Goal: Information Seeking & Learning: Learn about a topic

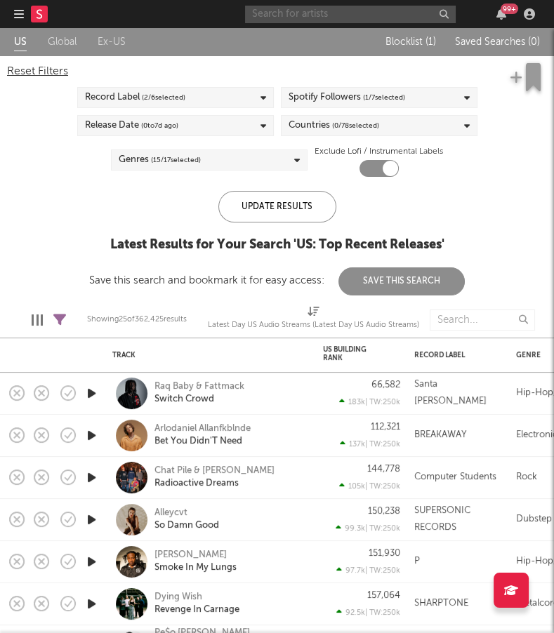
click at [295, 16] on input "text" at bounding box center [350, 15] width 211 height 18
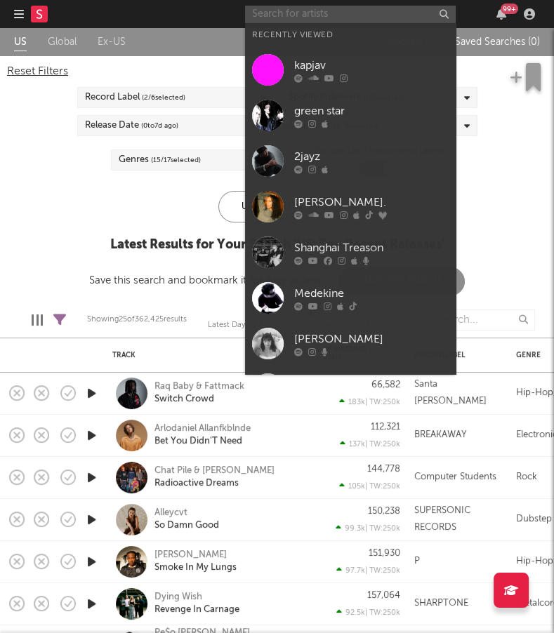
click at [295, 16] on input "text" at bounding box center [350, 15] width 211 height 18
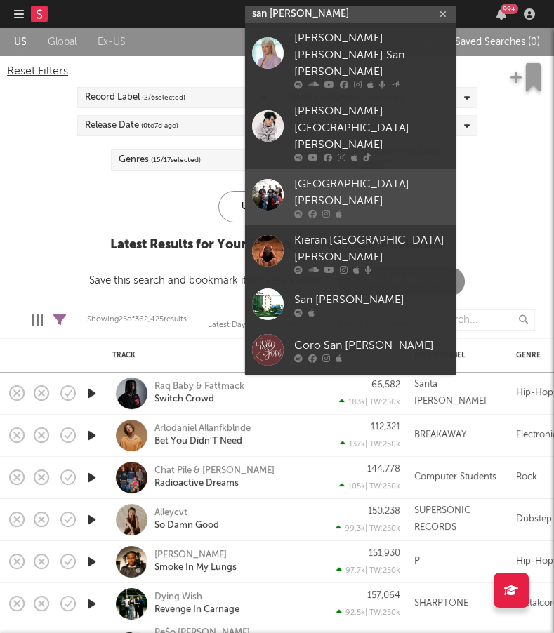
type input "san [PERSON_NAME]"
click at [359, 176] on div "[GEOGRAPHIC_DATA][PERSON_NAME]" at bounding box center [371, 193] width 154 height 34
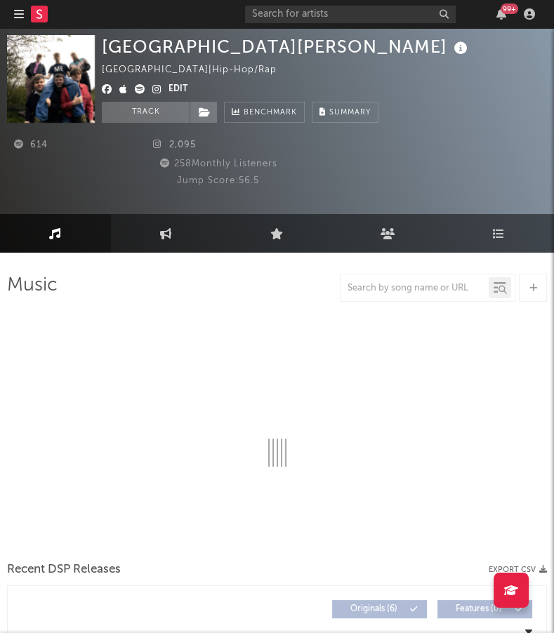
select select "1w"
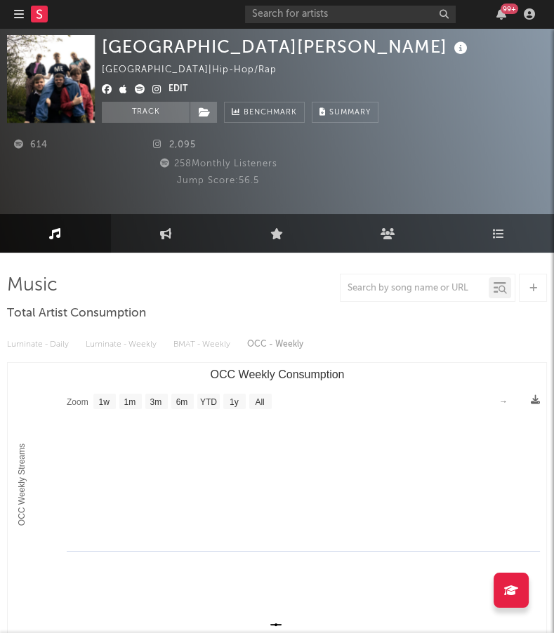
click at [157, 91] on icon at bounding box center [156, 89] width 9 height 10
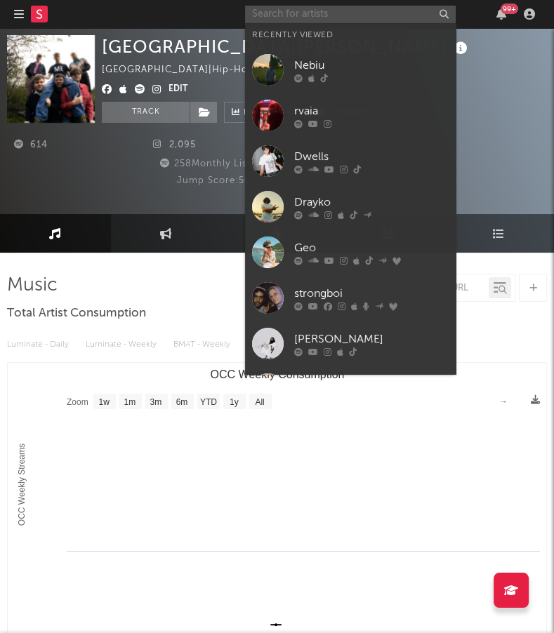
click at [401, 18] on input "text" at bounding box center [350, 15] width 211 height 18
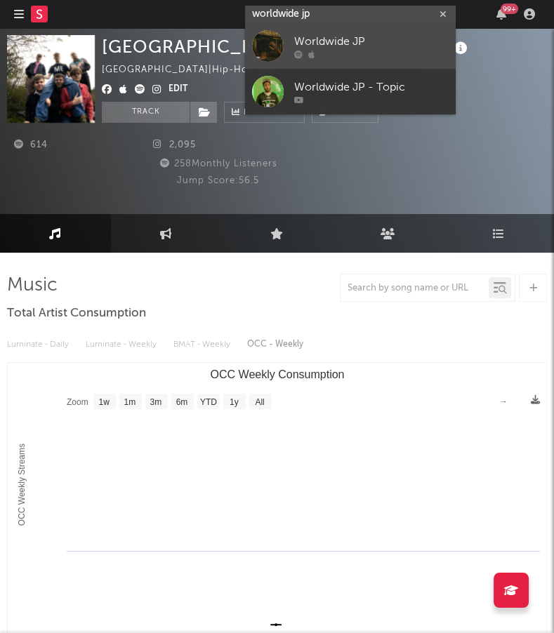
type input "worldwide jp"
click at [415, 47] on div "Worldwide JP" at bounding box center [371, 42] width 154 height 17
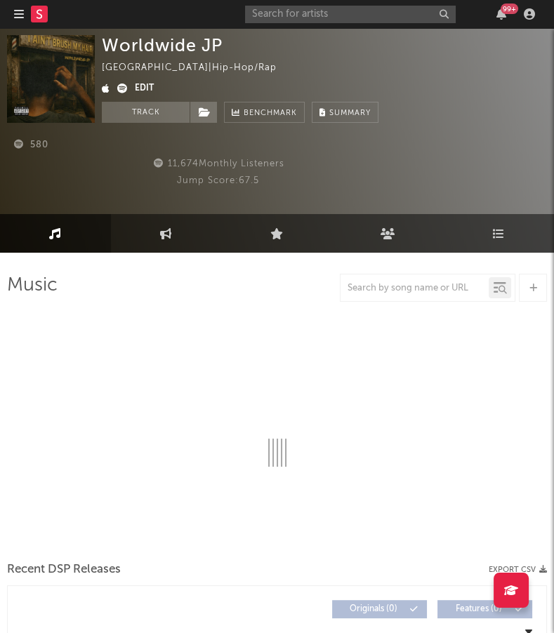
select select "1w"
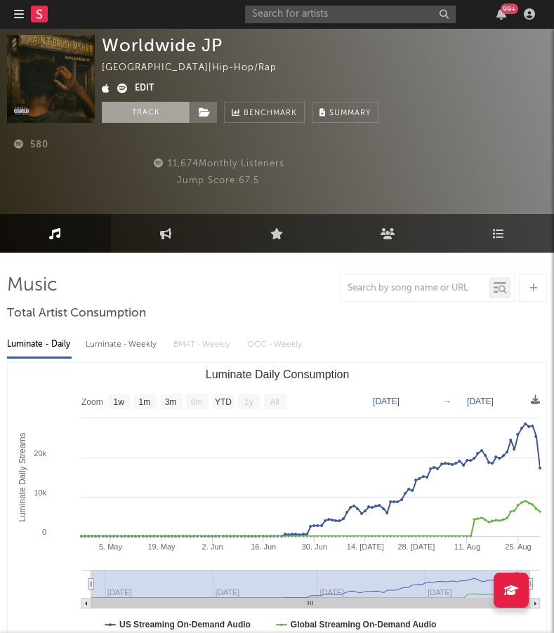
click at [140, 112] on button "Track" at bounding box center [146, 112] width 88 height 21
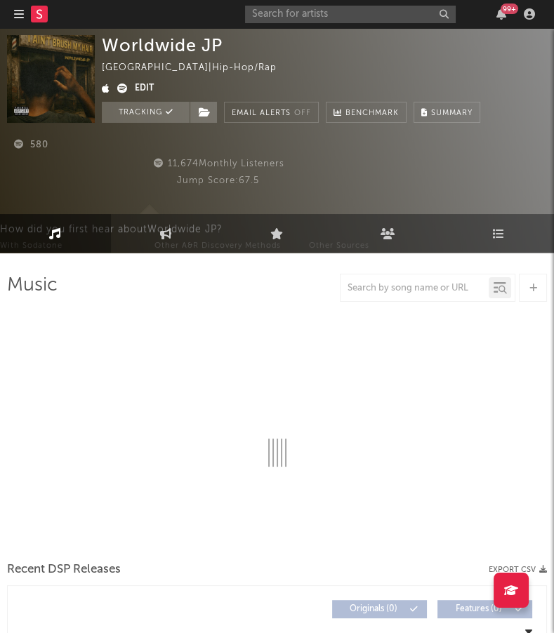
select select "1w"
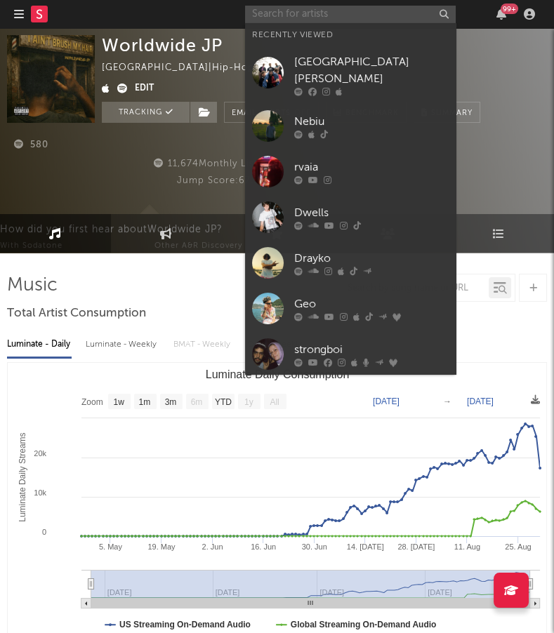
click at [285, 15] on input "text" at bounding box center [350, 15] width 211 height 18
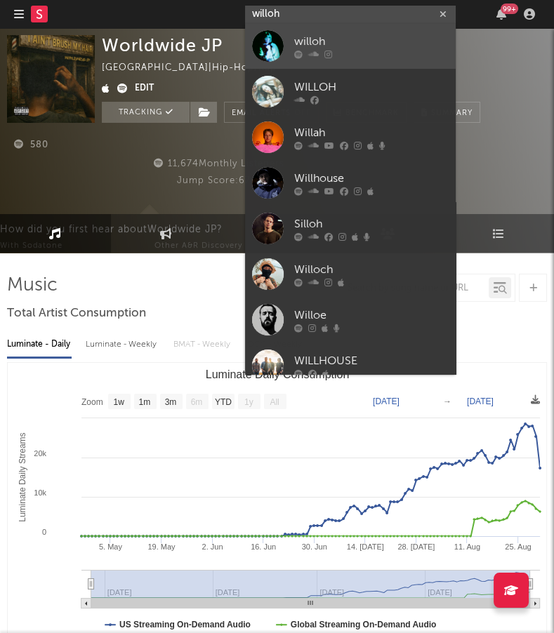
type input "willoh"
click at [398, 32] on link "willoh" at bounding box center [350, 46] width 211 height 46
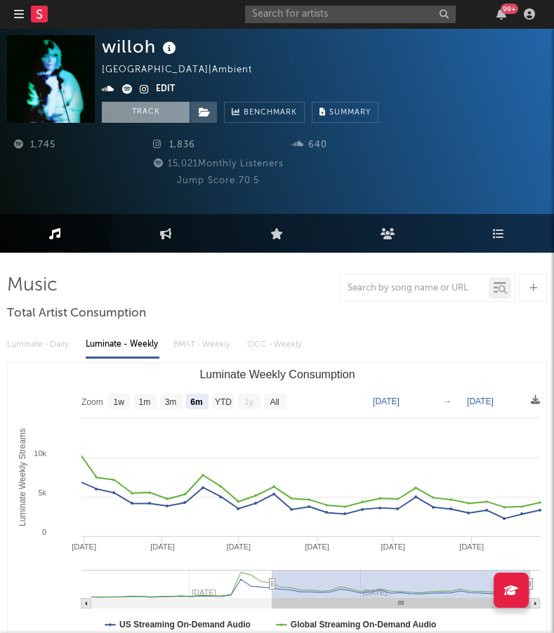
click at [141, 107] on button "Track" at bounding box center [146, 112] width 88 height 21
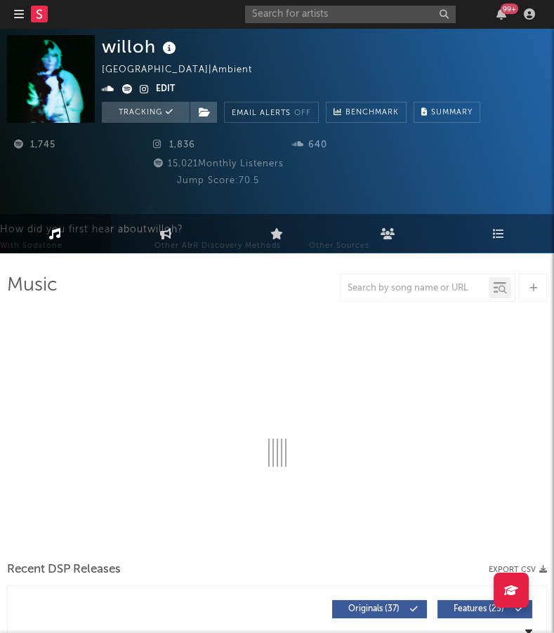
select select "6m"
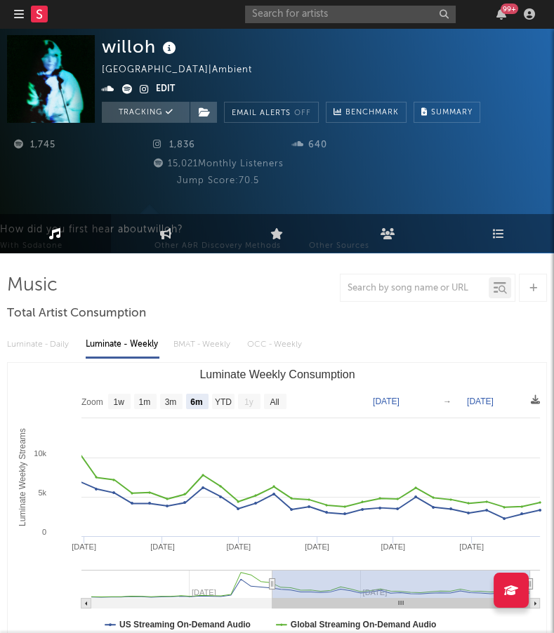
click at [15, 18] on icon "button" at bounding box center [19, 13] width 10 height 11
click at [29, 18] on div at bounding box center [38, 14] width 48 height 28
click at [39, 14] on icon at bounding box center [39, 13] width 6 height 9
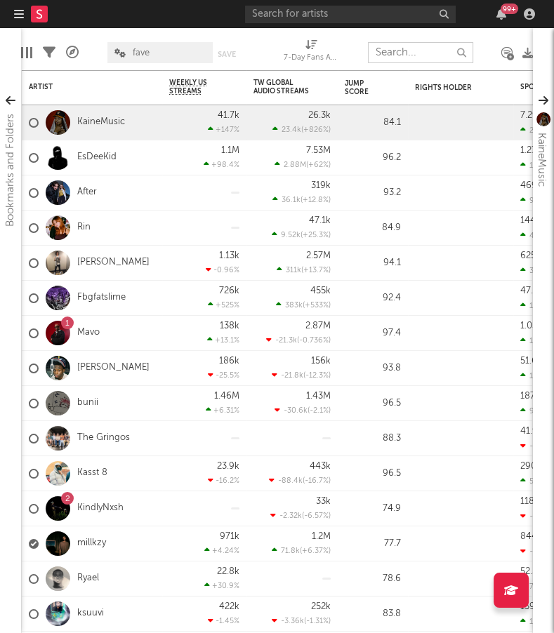
click at [412, 50] on input "text" at bounding box center [420, 52] width 105 height 21
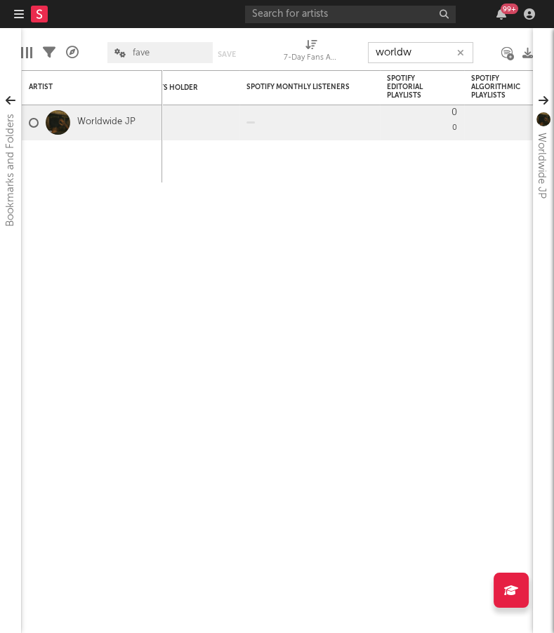
click at [406, 57] on input "worldw" at bounding box center [420, 52] width 105 height 21
type input "willo"
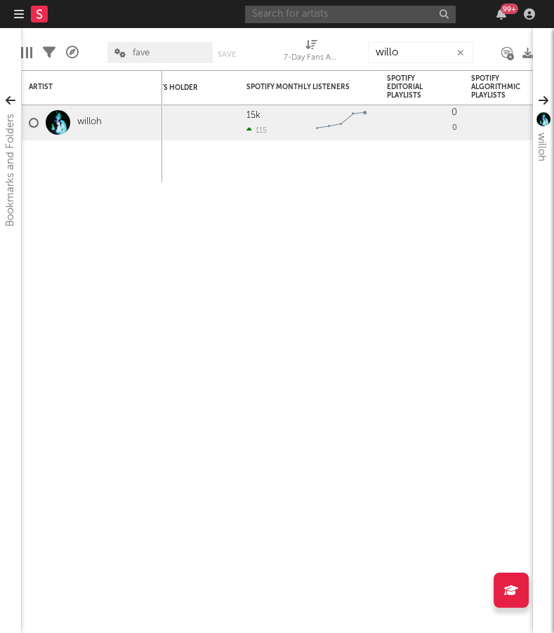
click at [281, 11] on input "text" at bounding box center [350, 15] width 211 height 18
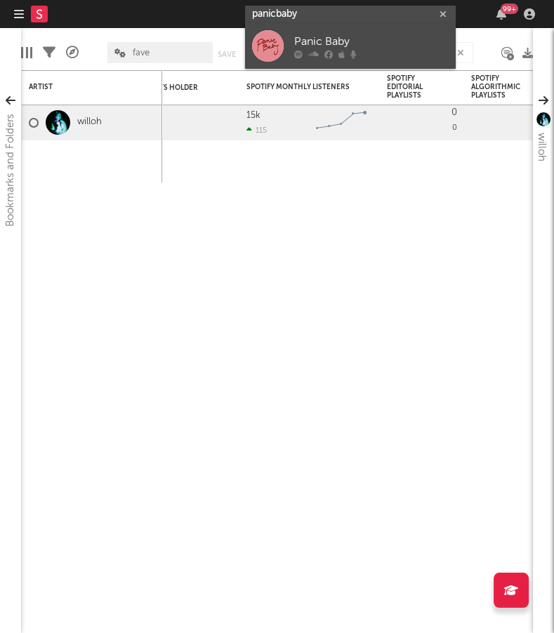
type input "panicbaby"
click at [382, 46] on div "Panic Baby" at bounding box center [371, 42] width 154 height 17
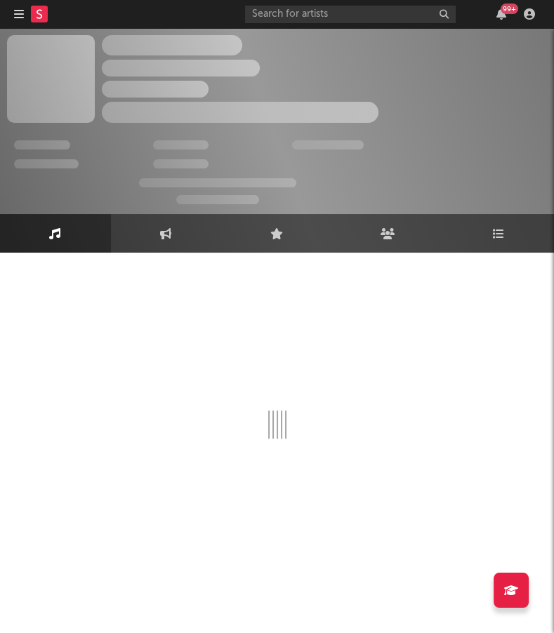
select select "1w"
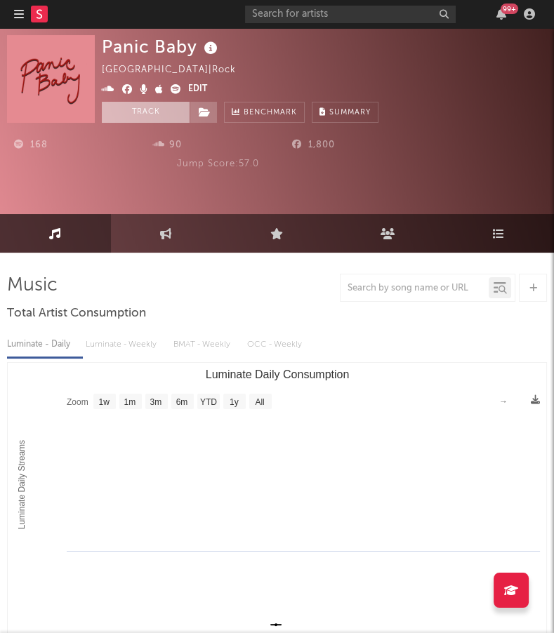
click at [147, 111] on button "Track" at bounding box center [146, 112] width 88 height 21
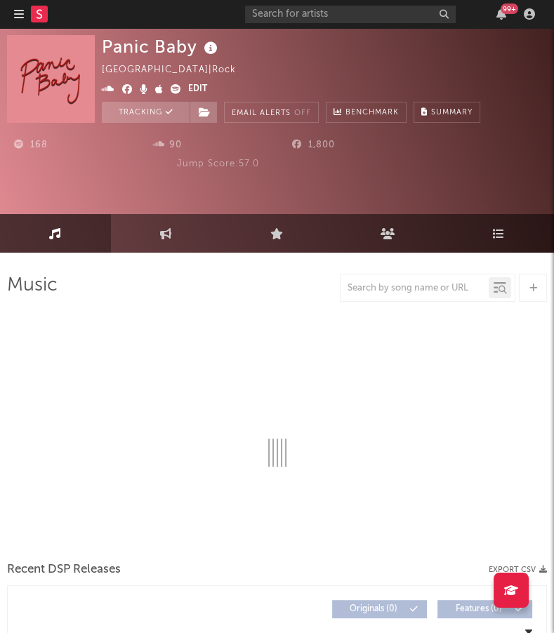
select select "1w"
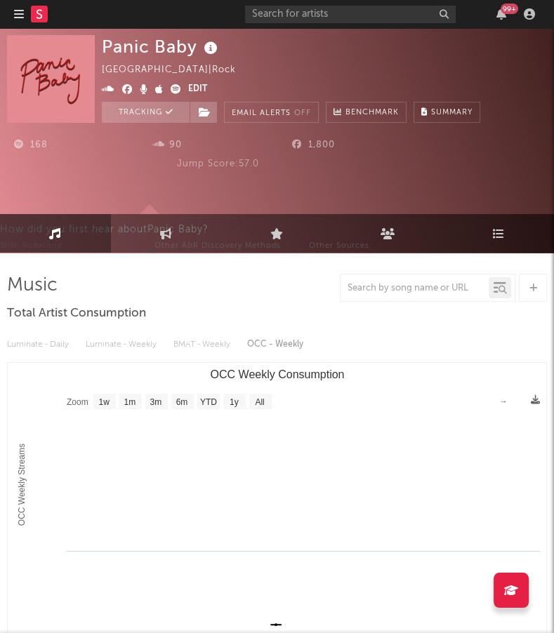
click at [36, 10] on rect at bounding box center [39, 14] width 17 height 17
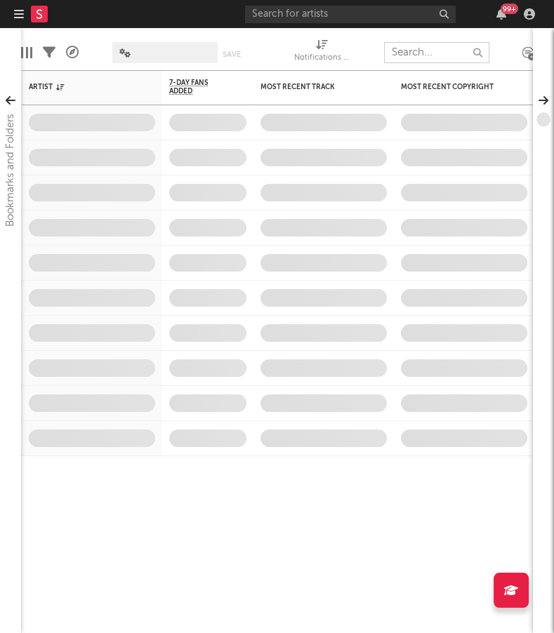
click at [416, 54] on input "text" at bounding box center [436, 52] width 105 height 21
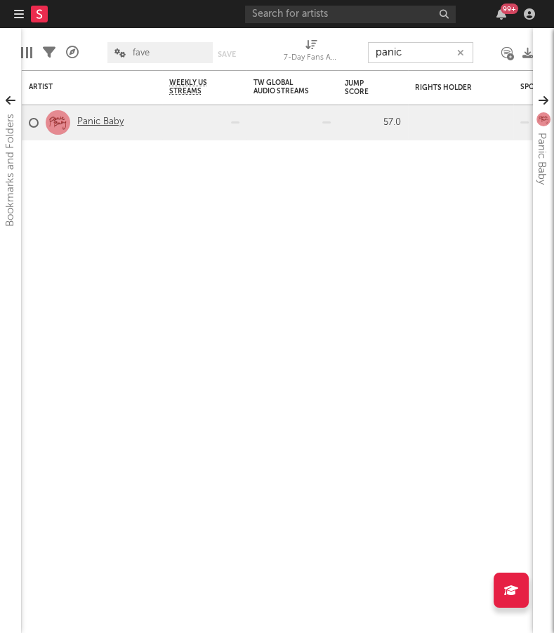
type input "panic"
click at [105, 126] on link "Panic Baby" at bounding box center [100, 123] width 46 height 12
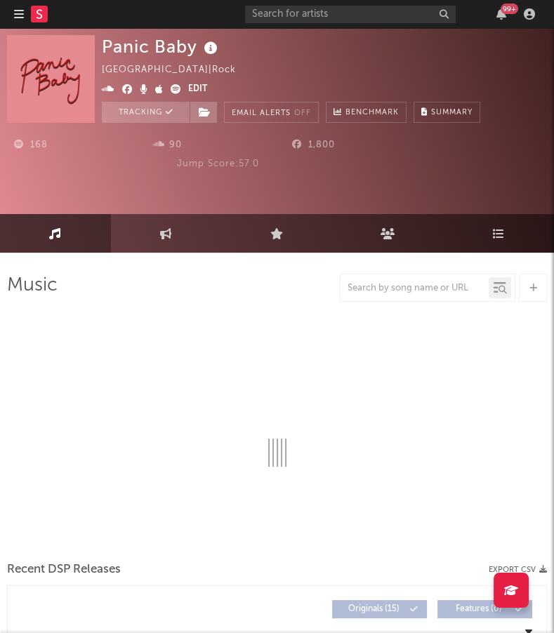
select select "1w"
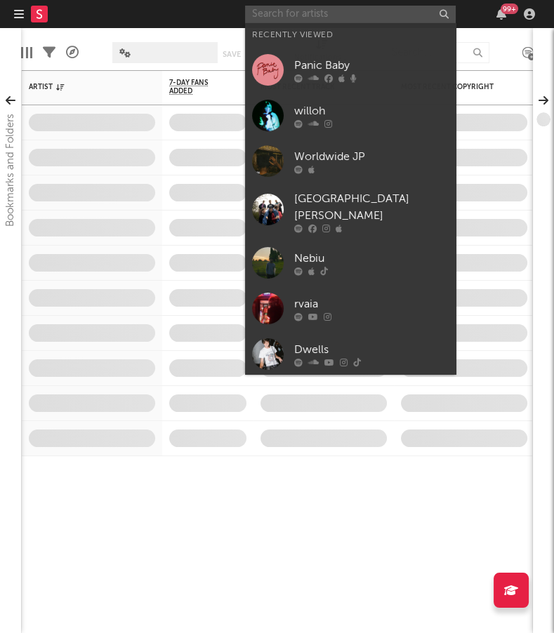
click at [356, 11] on input "text" at bounding box center [350, 15] width 211 height 18
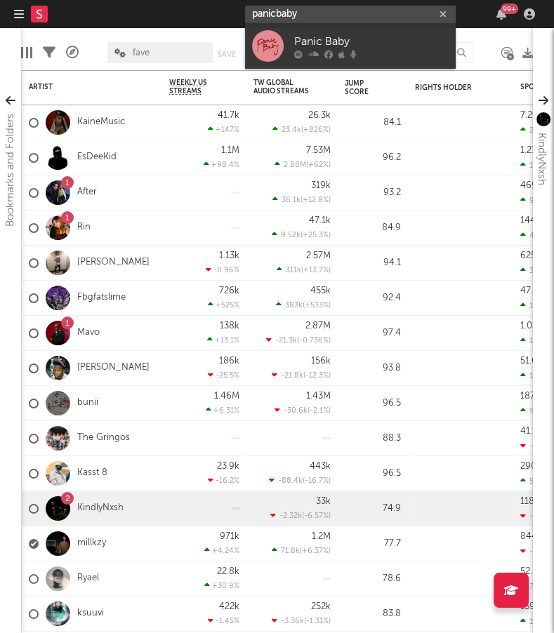
click at [378, 17] on input "panicbaby" at bounding box center [350, 15] width 211 height 18
paste input "[URL][DOMAIN_NAME]"
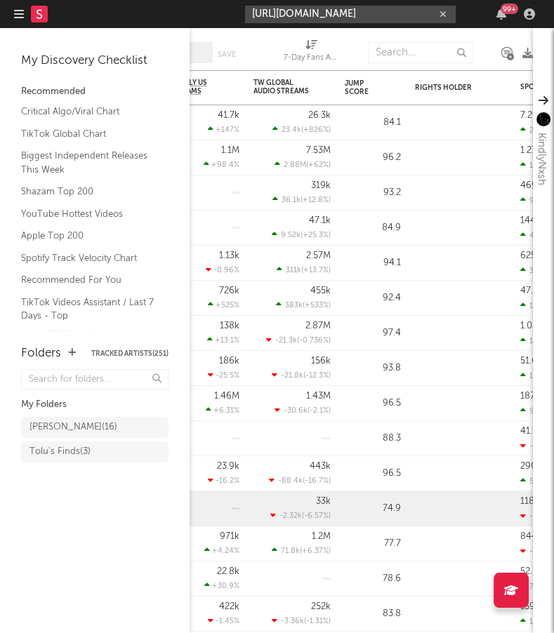
type input "[URL][DOMAIN_NAME]"
